Goal: Check status: Check status

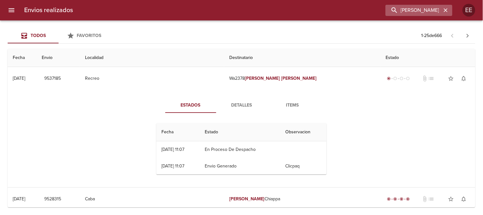
click at [446, 12] on icon "button" at bounding box center [446, 10] width 6 height 6
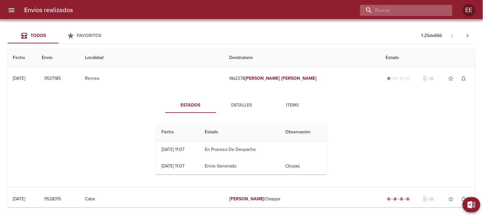
click at [428, 11] on input "buscar" at bounding box center [401, 10] width 82 height 11
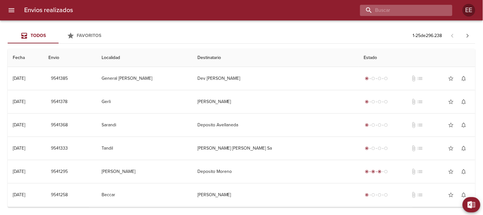
paste input "[PERSON_NAME]"
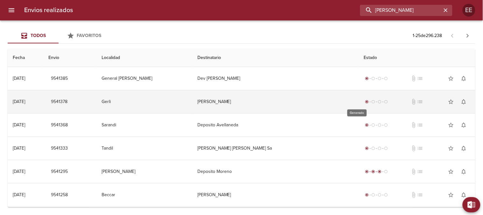
type input "[PERSON_NAME]"
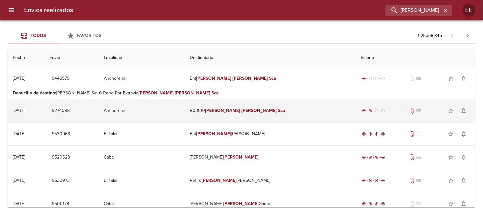
click at [260, 108] on em "[PERSON_NAME]" at bounding box center [259, 110] width 35 height 5
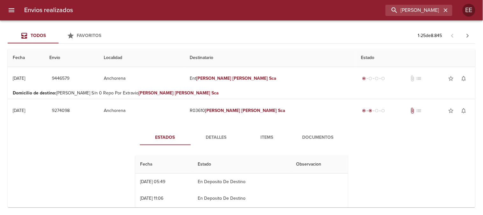
click at [215, 136] on span "Detalles" at bounding box center [216, 137] width 43 height 8
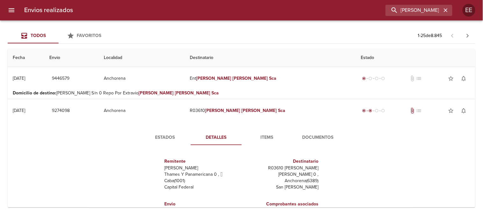
click at [166, 138] on span "Estados" at bounding box center [165, 137] width 43 height 8
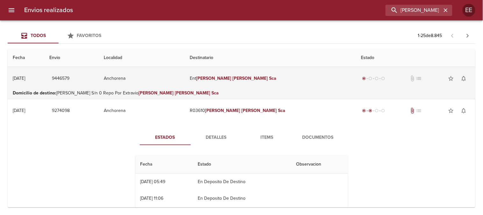
click at [231, 75] on em "[PERSON_NAME]" at bounding box center [213, 77] width 35 height 5
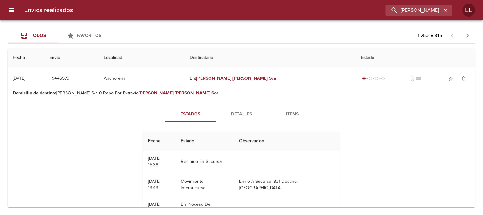
click at [233, 115] on span "Detalles" at bounding box center [241, 114] width 43 height 8
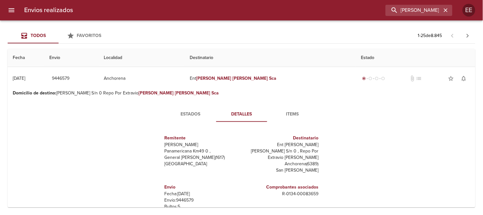
scroll to position [3, 0]
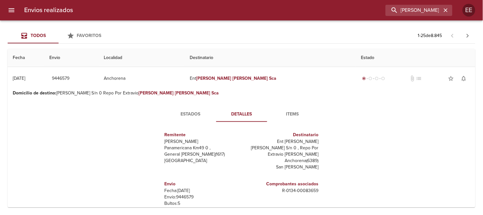
click at [181, 111] on span "Estados" at bounding box center [190, 114] width 43 height 8
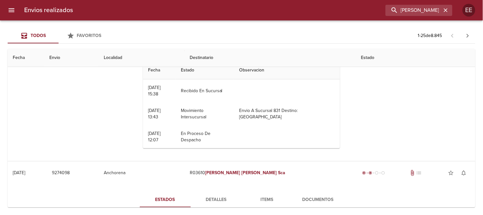
scroll to position [35, 0]
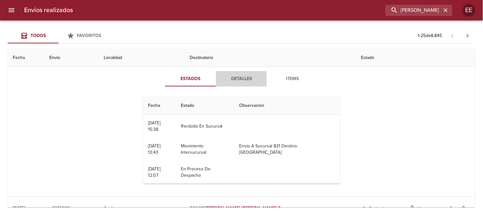
click at [241, 78] on span "Detalles" at bounding box center [241, 79] width 43 height 8
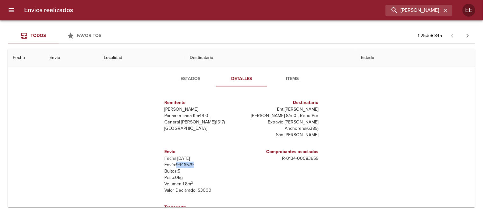
drag, startPoint x: 192, startPoint y: 164, endPoint x: 173, endPoint y: 164, distance: 18.5
click at [173, 164] on p "Envío: 9446579" at bounding box center [202, 164] width 74 height 6
copy p "9446579"
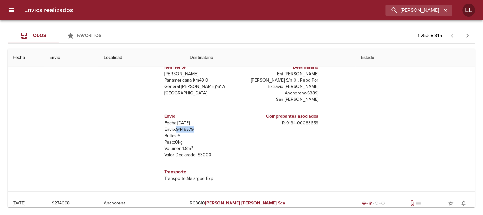
scroll to position [0, 0]
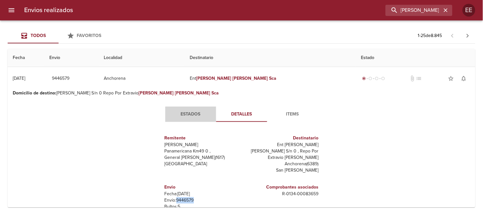
click at [182, 112] on span "Estados" at bounding box center [190, 114] width 43 height 8
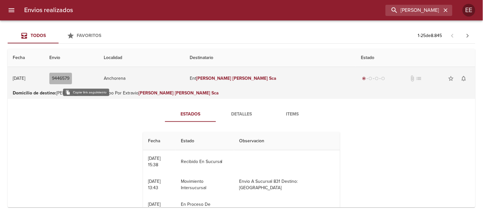
click at [69, 77] on span "9446579" at bounding box center [61, 78] width 18 height 8
